Goal: Navigation & Orientation: Find specific page/section

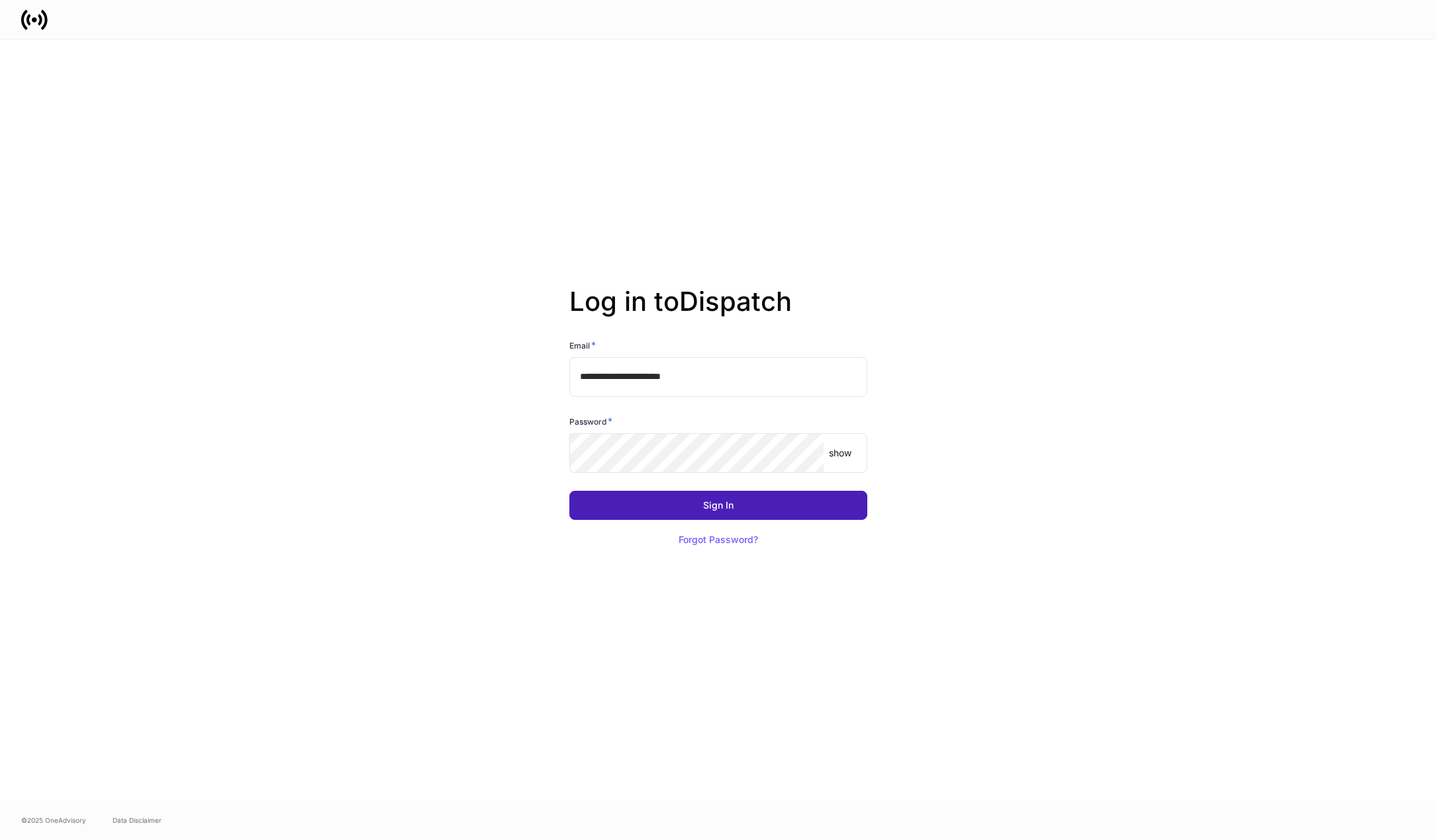
click at [697, 513] on button "Sign In" at bounding box center [718, 505] width 298 height 29
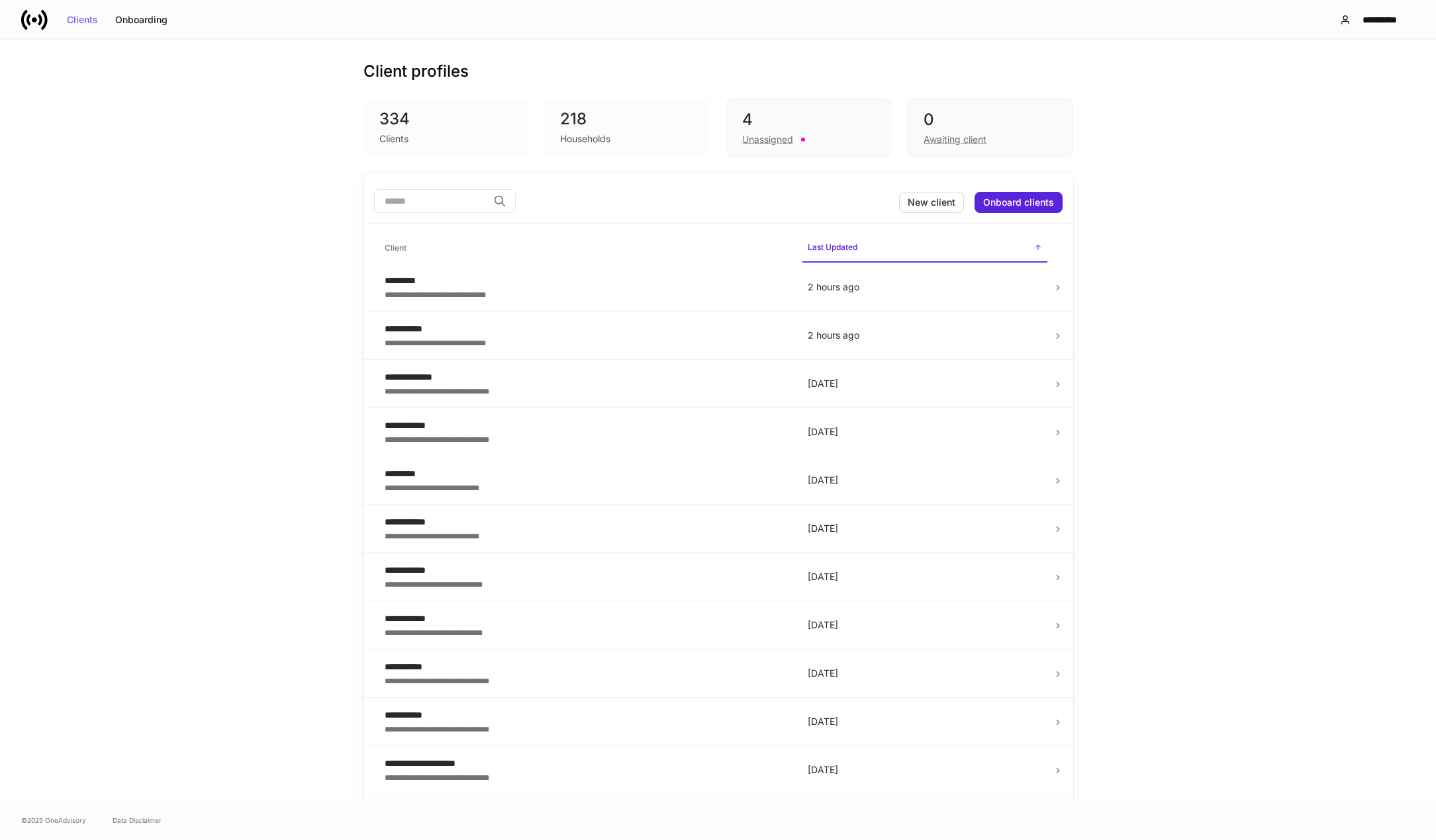
click at [1145, 365] on div "**********" at bounding box center [718, 420] width 1436 height 761
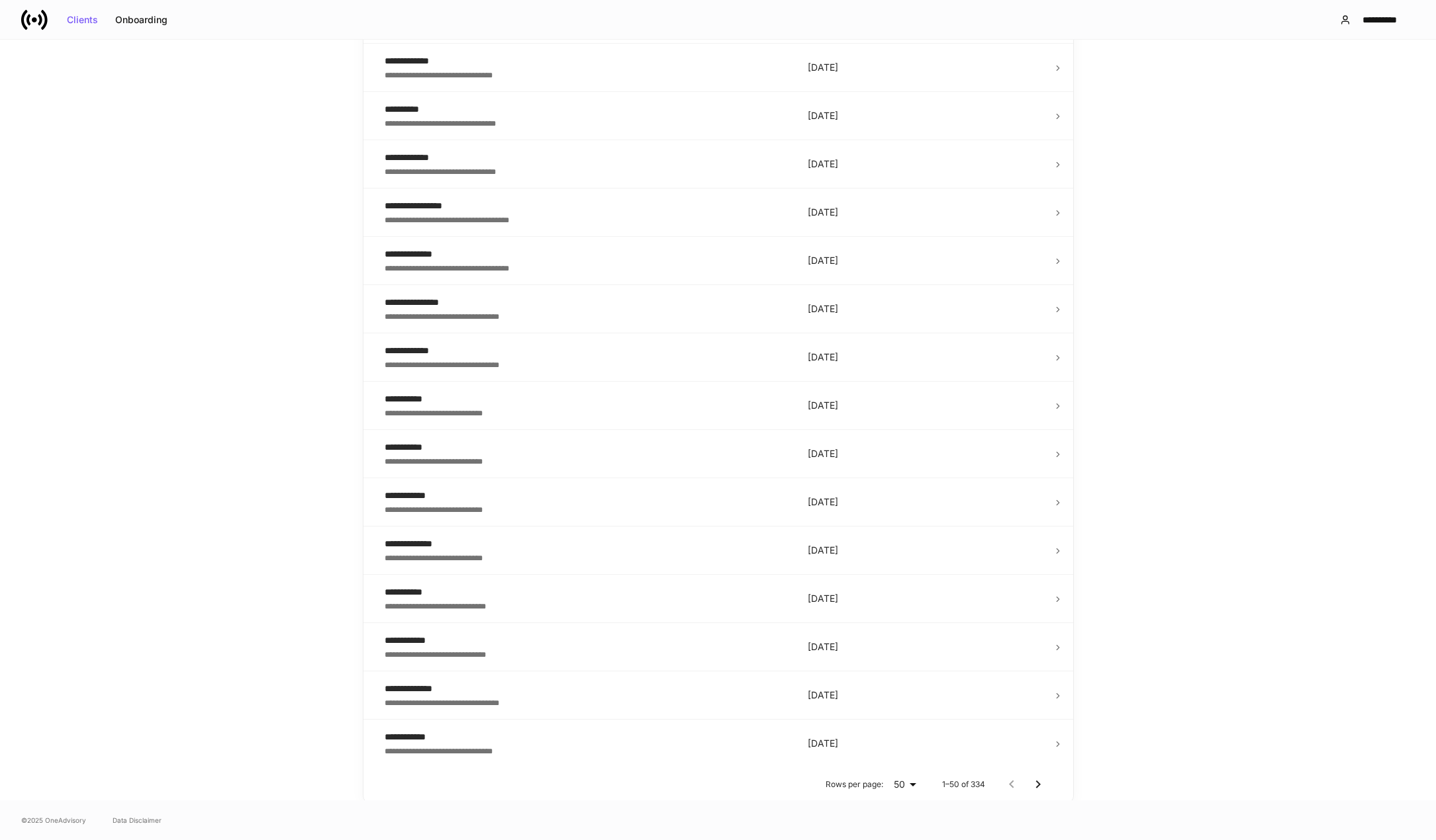
scroll to position [1911, 0]
